Goal: Navigation & Orientation: Find specific page/section

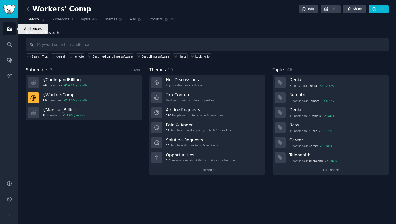
click at [10, 28] on icon "Sidebar" at bounding box center [9, 29] width 5 height 4
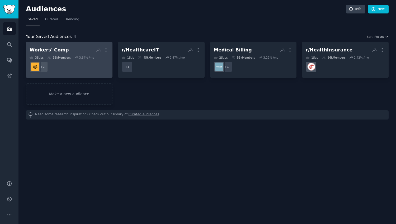
click at [89, 58] on div "3.64 % /mo" at bounding box center [86, 58] width 15 height 4
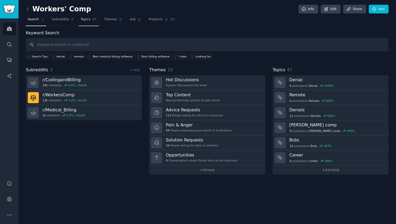
click at [89, 20] on span "Topics" at bounding box center [85, 19] width 10 height 5
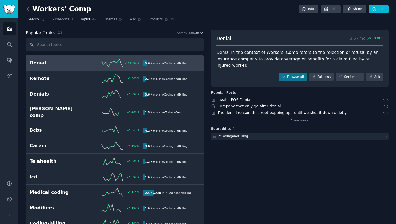
click at [32, 20] on span "Search" at bounding box center [33, 19] width 11 height 5
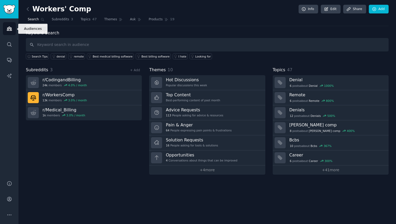
click at [11, 25] on link "Audiences" at bounding box center [9, 28] width 13 height 13
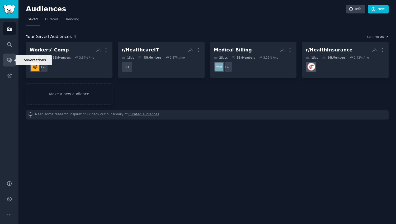
click at [10, 60] on icon "Sidebar" at bounding box center [10, 60] width 6 height 6
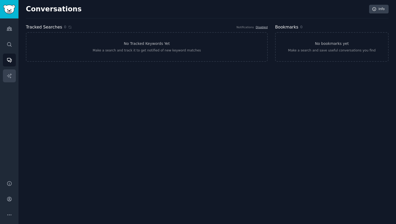
click at [9, 73] on icon "Sidebar" at bounding box center [10, 76] width 6 height 6
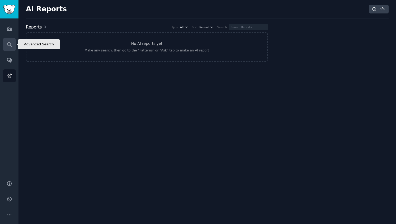
click at [8, 46] on icon "Sidebar" at bounding box center [10, 45] width 6 height 6
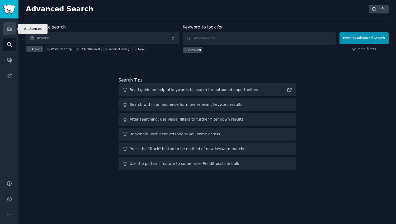
click at [9, 25] on link "Audiences" at bounding box center [9, 28] width 13 height 13
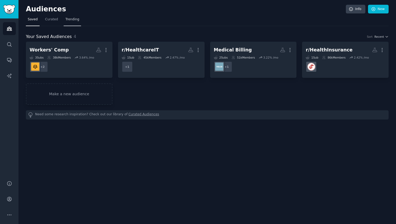
click at [78, 21] on link "Trending" at bounding box center [72, 20] width 17 height 11
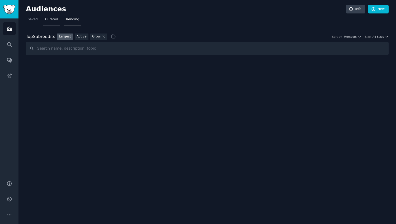
click at [51, 20] on span "Curated" at bounding box center [51, 19] width 13 height 5
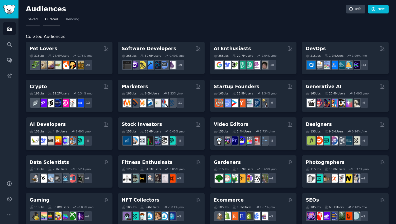
click at [33, 18] on span "Saved" at bounding box center [33, 19] width 10 height 5
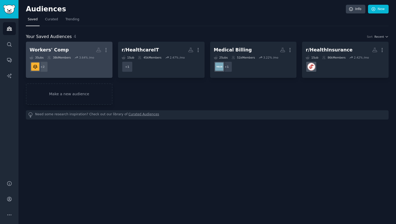
click at [74, 66] on dd "+ 2" at bounding box center [69, 66] width 79 height 15
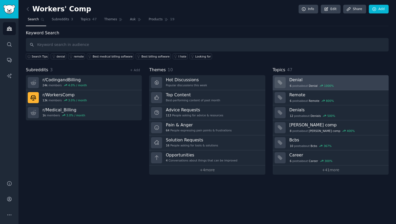
click at [355, 82] on h3 "Denial" at bounding box center [336, 80] width 95 height 6
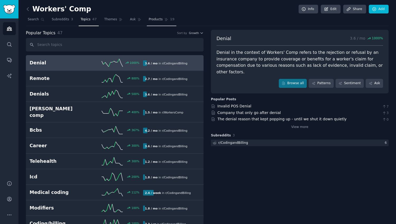
click at [164, 22] on link "Products 19" at bounding box center [162, 20] width 30 height 11
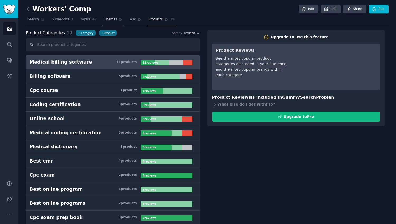
click at [106, 18] on span "Themes" at bounding box center [110, 19] width 13 height 5
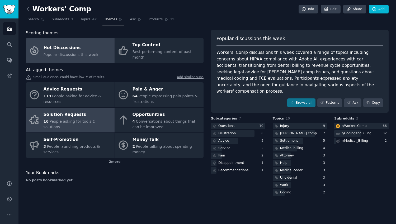
click at [86, 119] on span "People asking for tools & solutions" at bounding box center [70, 124] width 52 height 10
